Goal: Find specific page/section: Find specific page/section

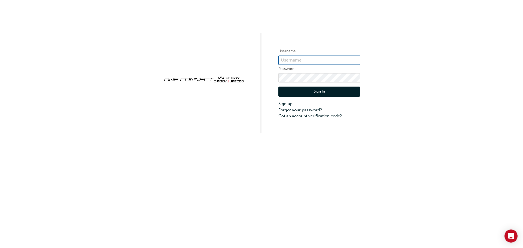
type input "CHAU0953"
click at [308, 92] on button "Sign In" at bounding box center [319, 92] width 82 height 10
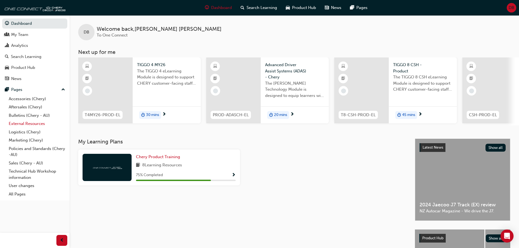
click at [34, 122] on link "External Resources" at bounding box center [37, 124] width 61 height 8
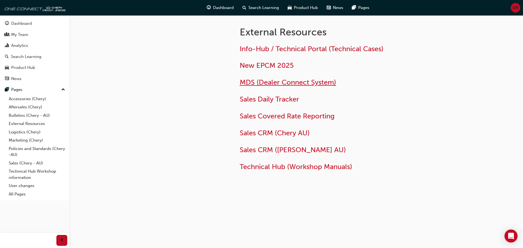
click at [271, 81] on span "MDS (Dealer Connect System)" at bounding box center [288, 82] width 96 height 8
